Goal: Transaction & Acquisition: Obtain resource

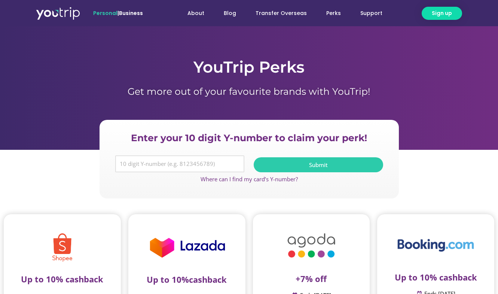
click at [135, 168] on input "Y Number" at bounding box center [179, 163] width 129 height 17
paste input "8108558834"
click at [125, 164] on input "Y Number" at bounding box center [179, 163] width 129 height 17
type input "8108558834"
click at [295, 165] on span "Submit" at bounding box center [319, 165] width 112 height 6
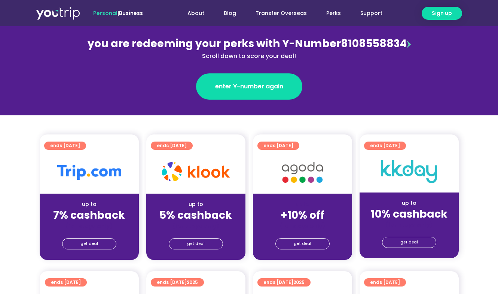
scroll to position [89, 0]
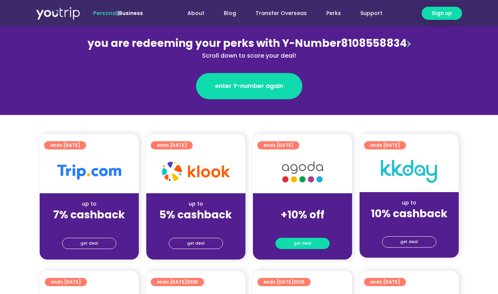
click at [300, 241] on span "get deal" at bounding box center [303, 243] width 18 height 10
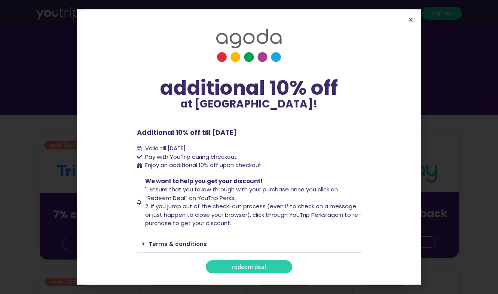
click at [274, 263] on link "redeem deal" at bounding box center [249, 266] width 86 height 13
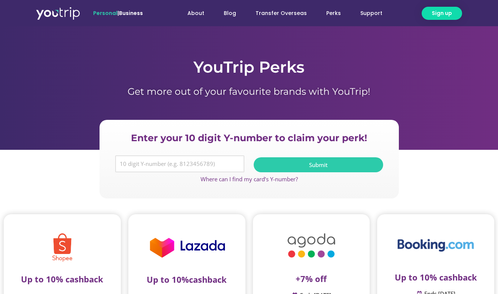
click at [141, 158] on input "Y Number" at bounding box center [179, 163] width 129 height 17
paste input "8108558834"
click at [123, 163] on input "Y Number" at bounding box center [179, 163] width 129 height 17
type input "8108558834"
click at [274, 161] on button "Submit" at bounding box center [318, 164] width 129 height 15
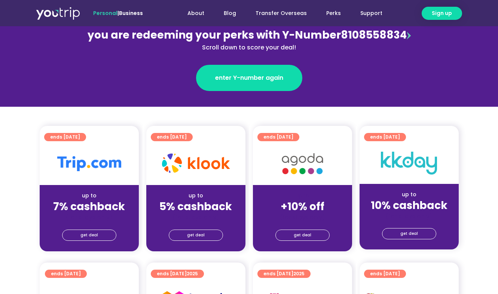
scroll to position [98, 0]
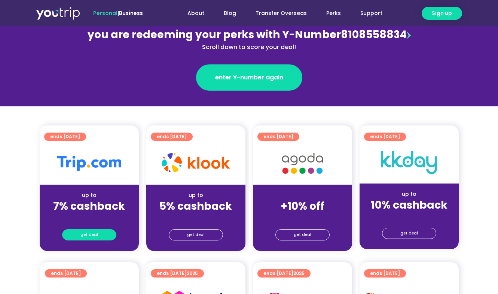
click at [106, 234] on link "get deal" at bounding box center [89, 234] width 54 height 11
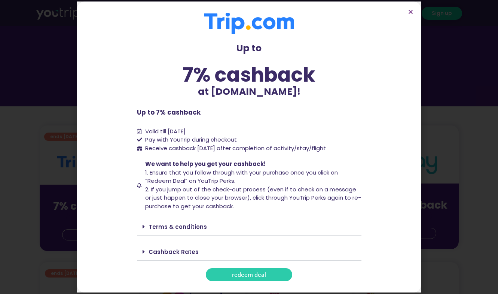
click at [244, 269] on link "redeem deal" at bounding box center [249, 274] width 86 height 13
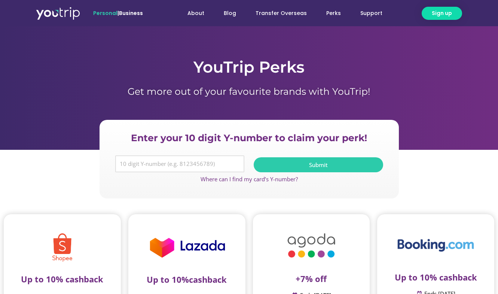
click at [176, 168] on input "Y Number" at bounding box center [179, 163] width 129 height 17
paste input "8108558834"
click at [124, 163] on input "Y Number" at bounding box center [179, 163] width 129 height 17
type input "8108558834"
click at [268, 162] on span "Submit" at bounding box center [319, 165] width 112 height 6
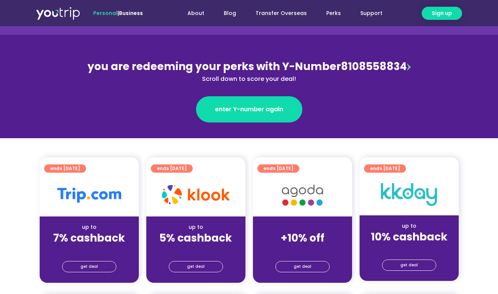
scroll to position [81, 0]
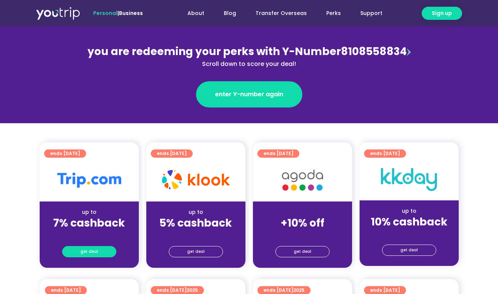
click at [100, 253] on link "get deal" at bounding box center [89, 251] width 54 height 11
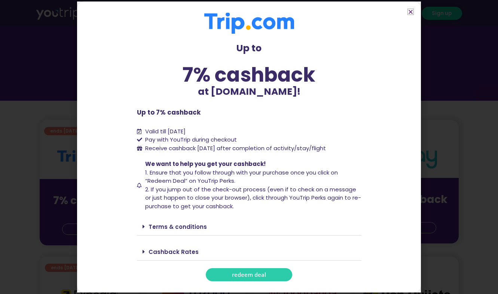
scroll to position [106, 0]
click at [239, 272] on span "redeem deal" at bounding box center [249, 275] width 34 height 6
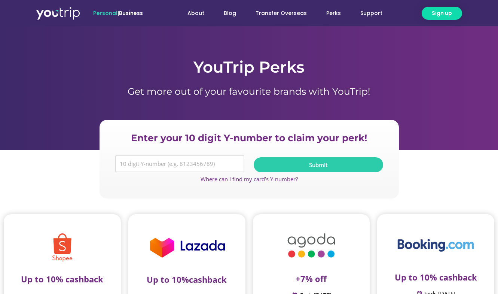
click at [194, 165] on input "Y Number" at bounding box center [179, 163] width 129 height 17
paste input "8108558834"
click at [124, 163] on input "Y Number" at bounding box center [179, 163] width 129 height 17
type input "8108558834"
click at [275, 161] on button "Submit" at bounding box center [318, 164] width 129 height 15
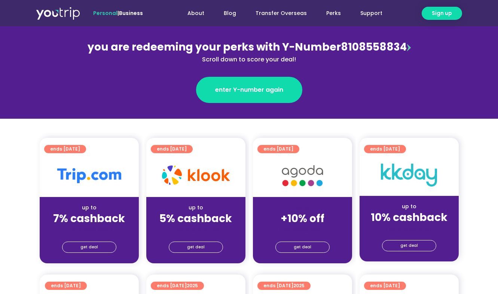
scroll to position [91, 0]
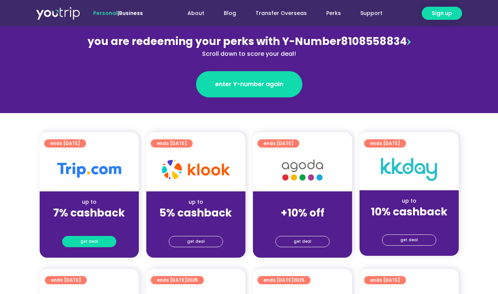
click at [77, 239] on link "get deal" at bounding box center [89, 241] width 54 height 11
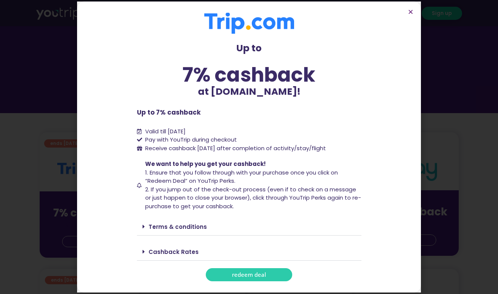
click at [246, 272] on span "redeem deal" at bounding box center [249, 275] width 34 height 6
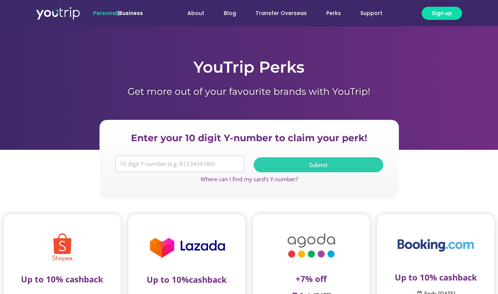
click at [143, 168] on input "Y Number" at bounding box center [179, 163] width 129 height 17
paste input "8177118459"
type input "8177118459"
click at [305, 163] on span "Submit" at bounding box center [319, 165] width 112 height 6
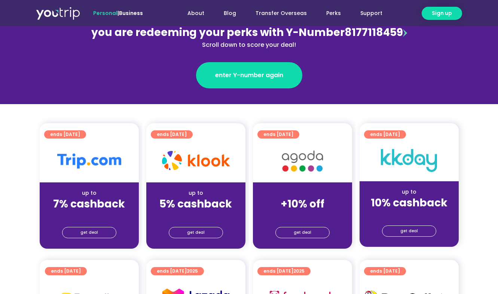
scroll to position [109, 0]
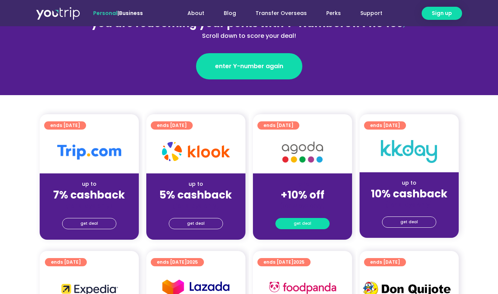
click at [296, 225] on span "get deal" at bounding box center [303, 223] width 18 height 10
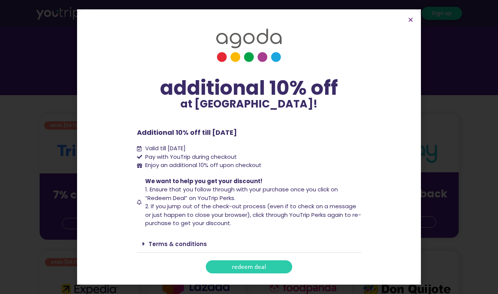
click at [255, 264] on span "redeem deal" at bounding box center [249, 267] width 34 height 6
